Goal: Task Accomplishment & Management: Complete application form

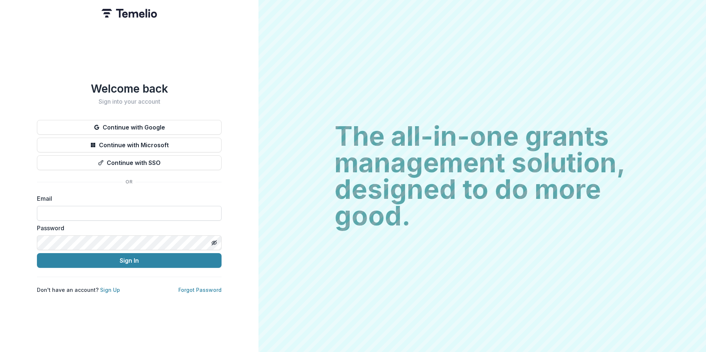
click at [68, 208] on input at bounding box center [129, 213] width 185 height 15
type input "**********"
click at [37, 253] on button "Sign In" at bounding box center [129, 260] width 185 height 15
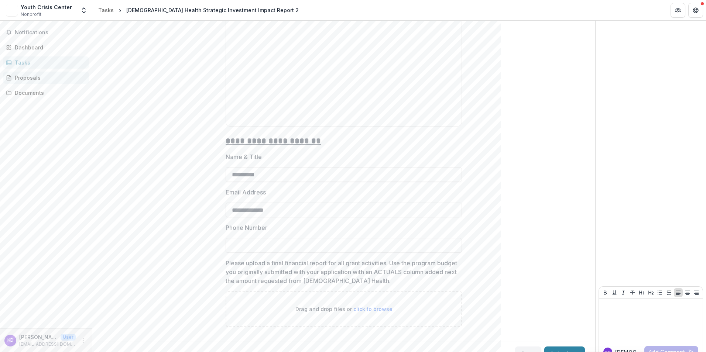
scroll to position [1107, 0]
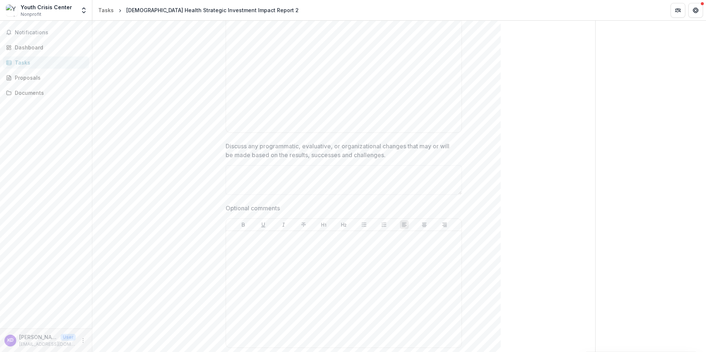
click at [36, 63] on div "Tasks" at bounding box center [49, 63] width 68 height 8
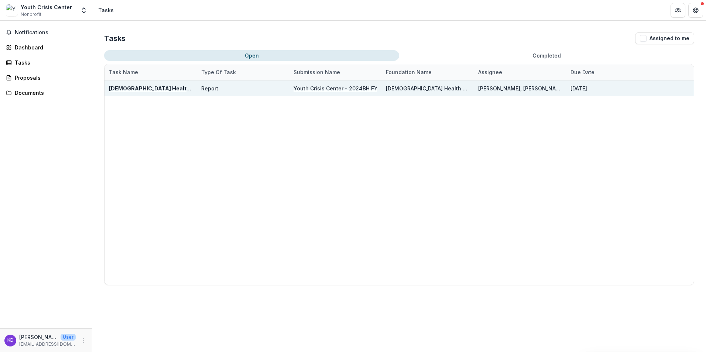
click at [330, 89] on u "Youth Crisis Center - 2024BH FY24 Strategic Investment Application" at bounding box center [381, 88] width 177 height 6
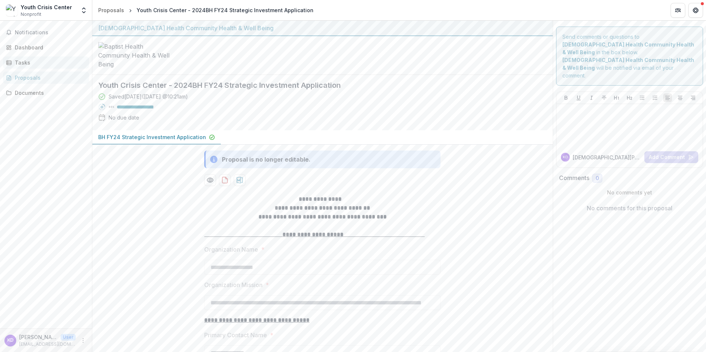
click at [15, 63] on div "Tasks" at bounding box center [49, 63] width 68 height 8
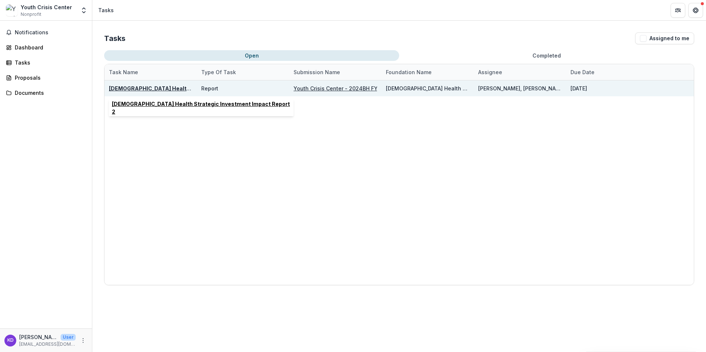
click at [151, 85] on u "Baptist Health Strategic Investment Impact Report 2" at bounding box center [200, 88] width 182 height 6
